Goal: Check status: Check status

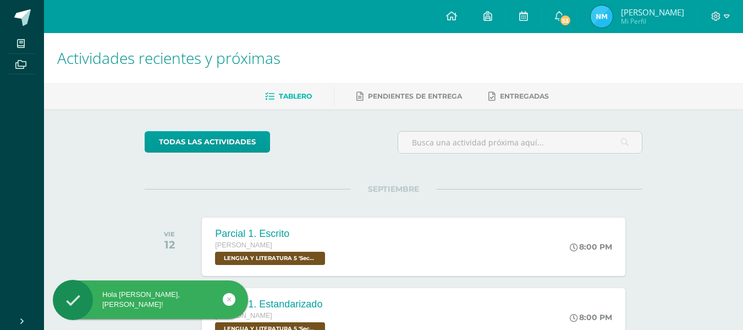
click at [613, 16] on img at bounding box center [602, 17] width 22 height 22
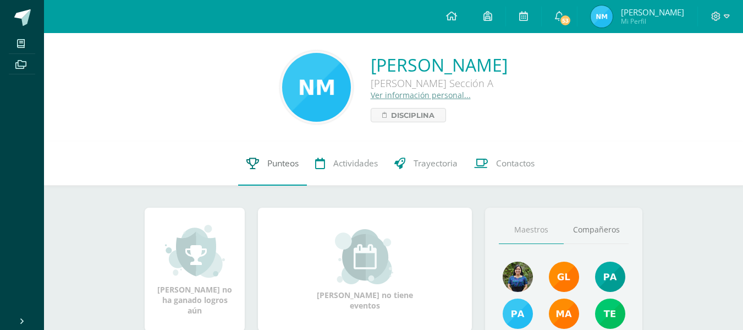
click at [289, 166] on span "Punteos" at bounding box center [282, 163] width 31 height 12
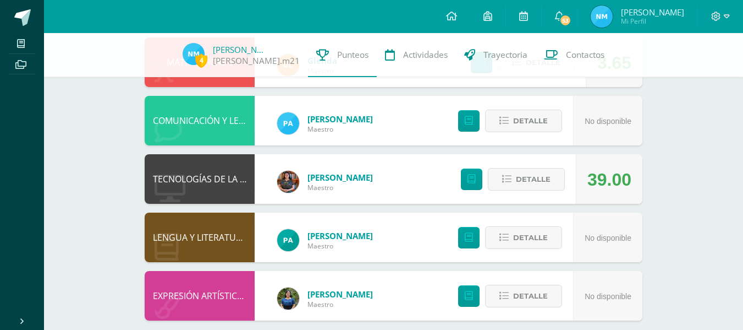
scroll to position [382, 0]
